Goal: Information Seeking & Learning: Check status

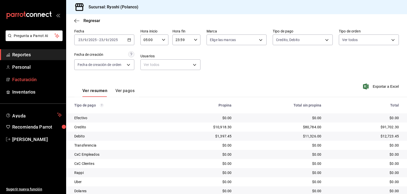
scroll to position [57, 0]
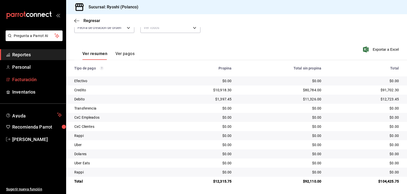
click at [21, 77] on span "Facturación" at bounding box center [37, 79] width 50 height 7
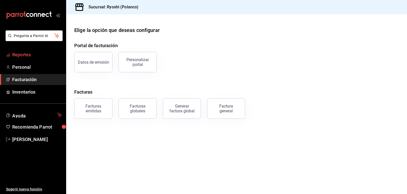
click at [26, 51] on span "Reportes" at bounding box center [37, 54] width 50 height 7
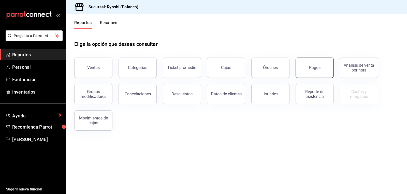
click at [314, 69] on div "Pagos" at bounding box center [314, 67] width 11 height 5
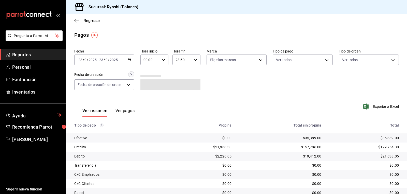
click at [163, 58] on div "00:00 Hora inicio" at bounding box center [154, 60] width 28 height 11
click at [148, 96] on span "04" at bounding box center [147, 96] width 6 height 4
type input "04:00"
drag, startPoint x: 302, startPoint y: 139, endPoint x: 298, endPoint y: 136, distance: 4.9
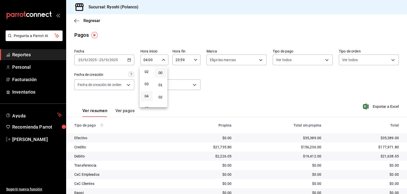
click at [301, 139] on div at bounding box center [203, 97] width 407 height 194
click at [294, 137] on div "$35,389.00" at bounding box center [280, 138] width 82 height 5
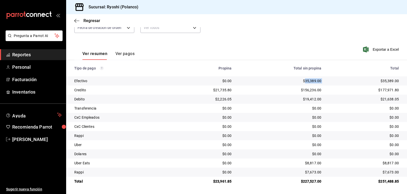
drag, startPoint x: 302, startPoint y: 79, endPoint x: 315, endPoint y: 80, distance: 13.3
click at [322, 81] on tr "Efectivo $0.00 $35,389.00 $35,389.00" at bounding box center [236, 81] width 341 height 9
copy div "35,389.00"
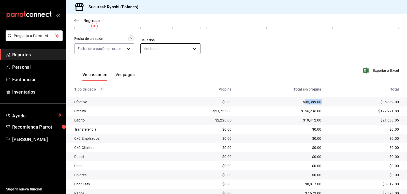
scroll to position [0, 0]
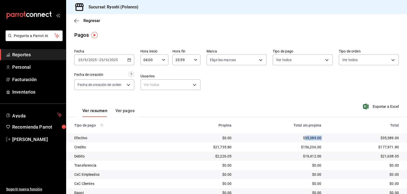
click at [33, 55] on span "Reportes" at bounding box center [37, 54] width 50 height 7
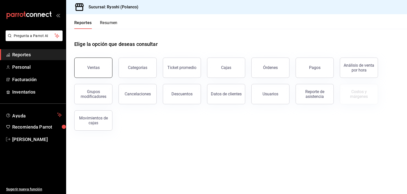
click at [92, 70] on div "Ventas" at bounding box center [93, 67] width 12 height 5
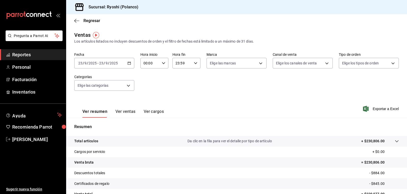
click at [164, 62] on icon "button" at bounding box center [164, 64] width 4 height 4
click at [146, 85] on span "05" at bounding box center [147, 86] width 6 height 4
type input "05:00"
click at [240, 96] on div at bounding box center [203, 97] width 407 height 194
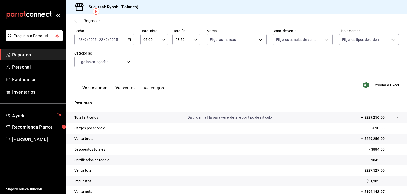
scroll to position [49, 0]
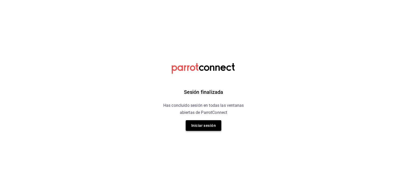
click at [209, 125] on button "Iniciar sesión" at bounding box center [204, 125] width 36 height 11
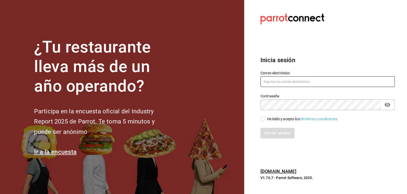
type input "[EMAIL_ADDRESS][DOMAIN_NAME]"
click at [262, 120] on input "He leído y acepto los Términos y condiciones." at bounding box center [262, 119] width 5 height 5
checkbox input "true"
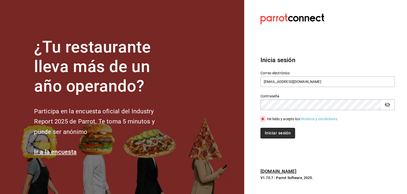
click at [267, 134] on button "Iniciar sesión" at bounding box center [277, 133] width 35 height 11
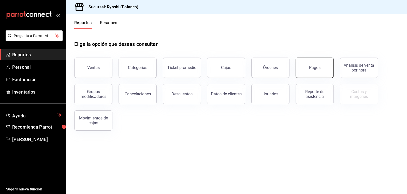
click at [319, 68] on div "Pagos" at bounding box center [314, 67] width 11 height 5
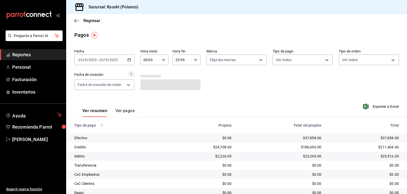
click at [162, 58] on icon "button" at bounding box center [164, 60] width 4 height 4
click at [146, 84] on span "05" at bounding box center [147, 83] width 6 height 4
type input "05:00"
click at [322, 59] on div at bounding box center [203, 97] width 407 height 194
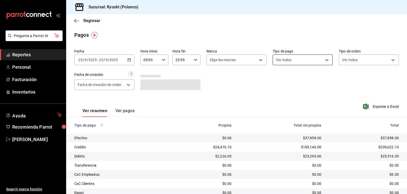
click at [324, 59] on body "Pregunta a Parrot AI Reportes Personal Facturación Inventarios Ayuda Recomienda…" at bounding box center [203, 97] width 407 height 194
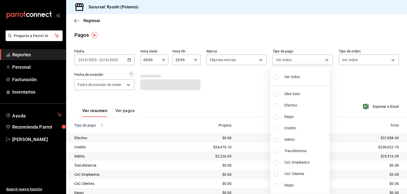
click at [274, 128] on input "checkbox" at bounding box center [275, 128] width 5 height 5
checkbox input "true"
type input "9b0685d2-7f5d-4ede-a6b4-58a2ffcbf3cd"
click at [277, 141] on input "checkbox" at bounding box center [275, 140] width 5 height 5
checkbox input "true"
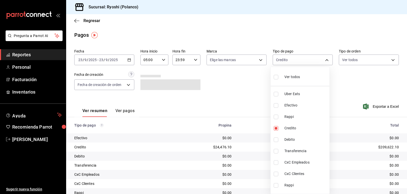
type input "9b0685d2-7f5d-4ede-a6b4-58a2ffcbf3cd,4fc1f123-1106-4d46-a6dc-4994d0550367"
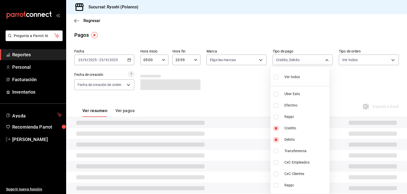
click at [258, 140] on div at bounding box center [203, 97] width 407 height 194
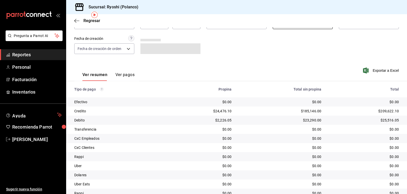
scroll to position [57, 0]
